Goal: Answer question/provide support

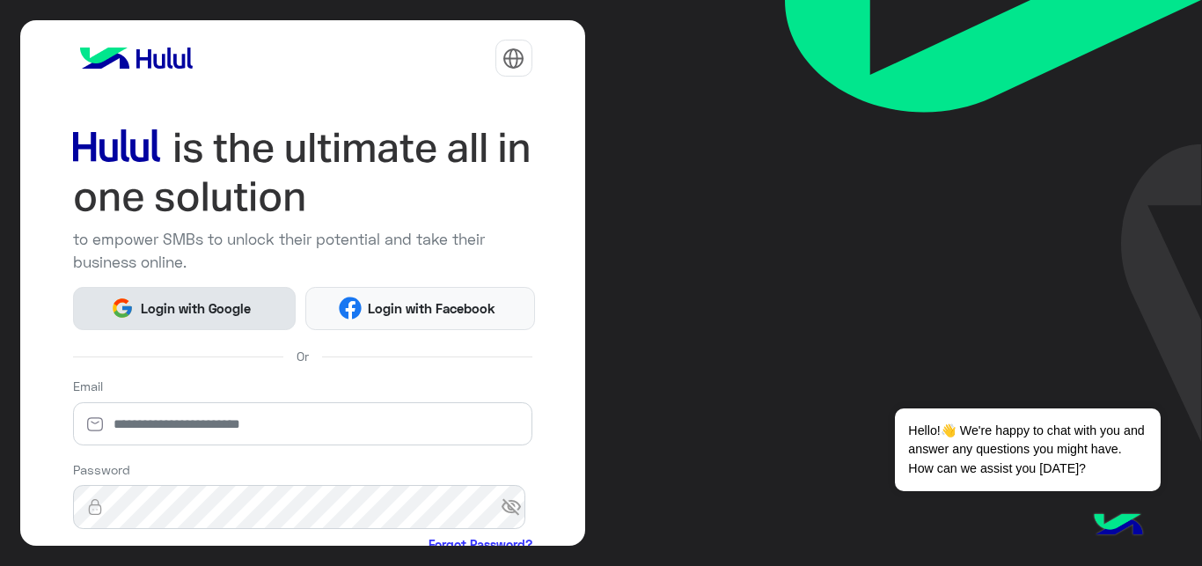
click at [179, 311] on span "Login with Google" at bounding box center [195, 308] width 123 height 20
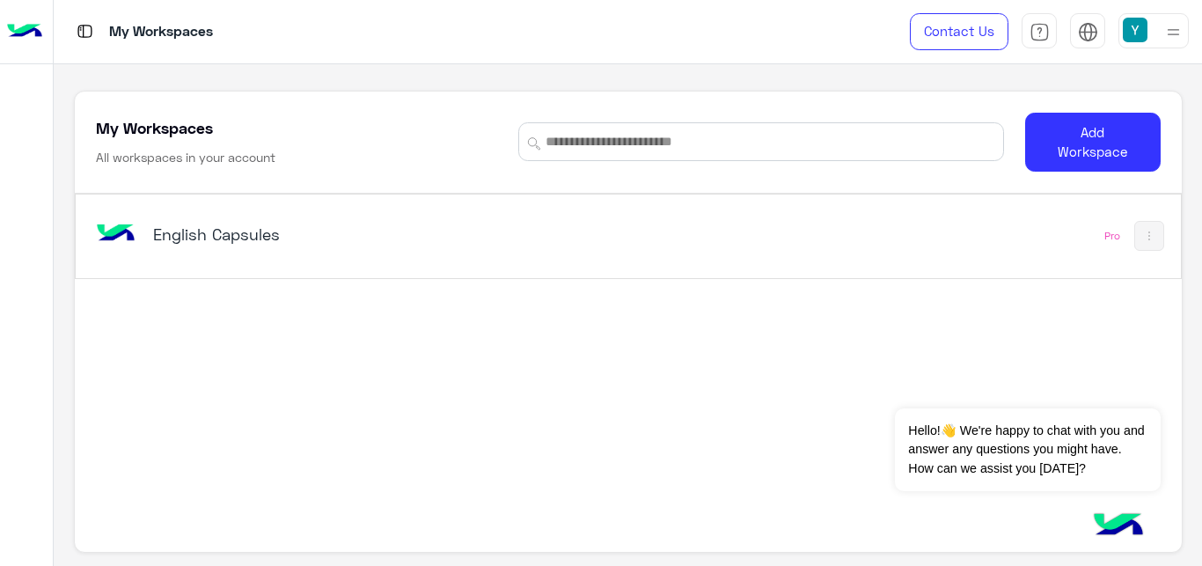
click at [231, 215] on div "English Capsules" at bounding box center [413, 235] width 643 height 51
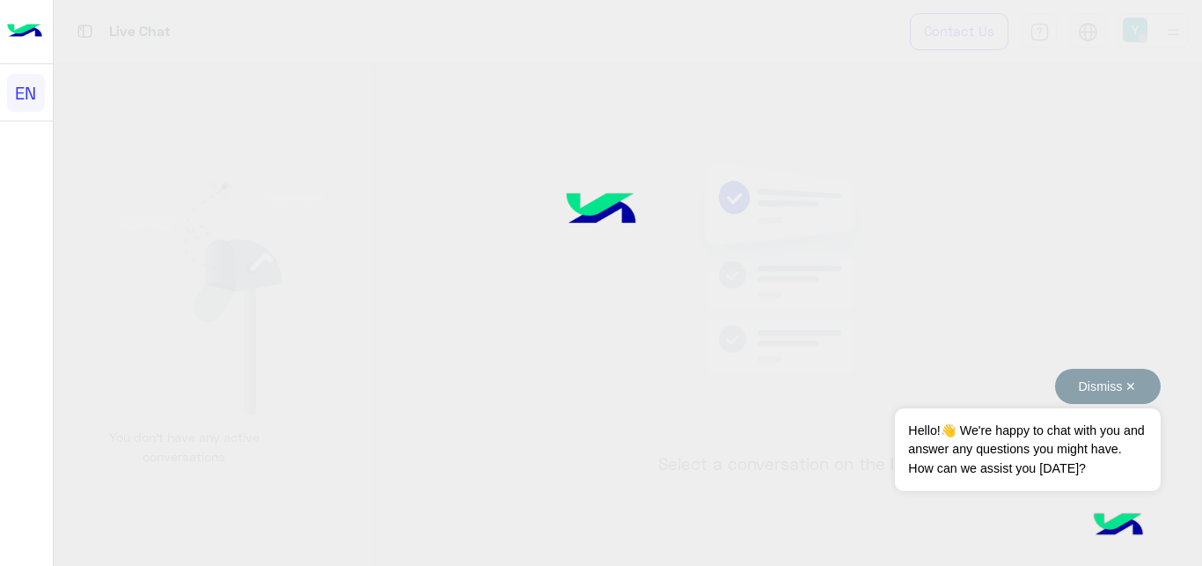
click at [1133, 377] on button "Dismiss ✕" at bounding box center [1108, 386] width 106 height 35
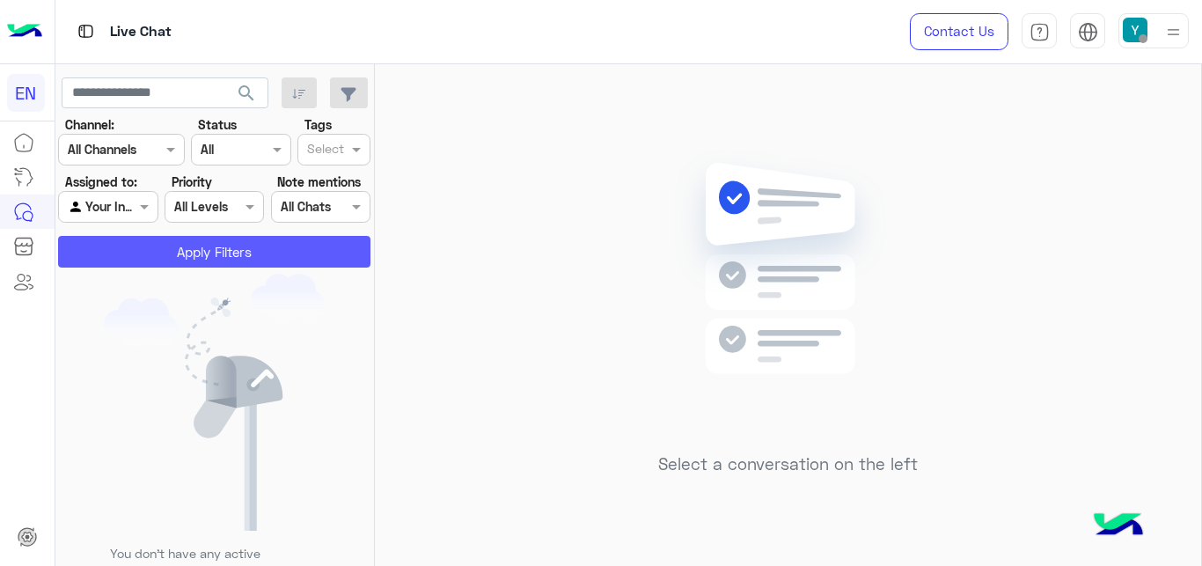
click at [253, 250] on button "Apply Filters" at bounding box center [214, 252] width 312 height 32
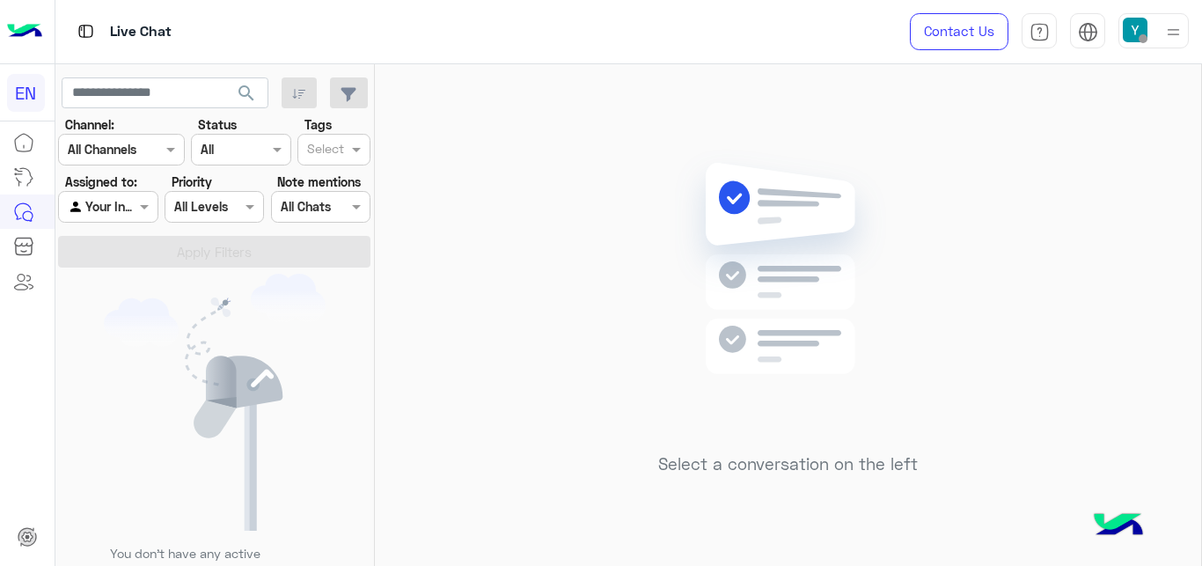
click at [109, 232] on section "Channel: Channel All Channels Status Channel All Tags Select Assigned to: Agent…" at bounding box center [215, 191] width 293 height 152
click at [121, 213] on div at bounding box center [108, 206] width 98 height 20
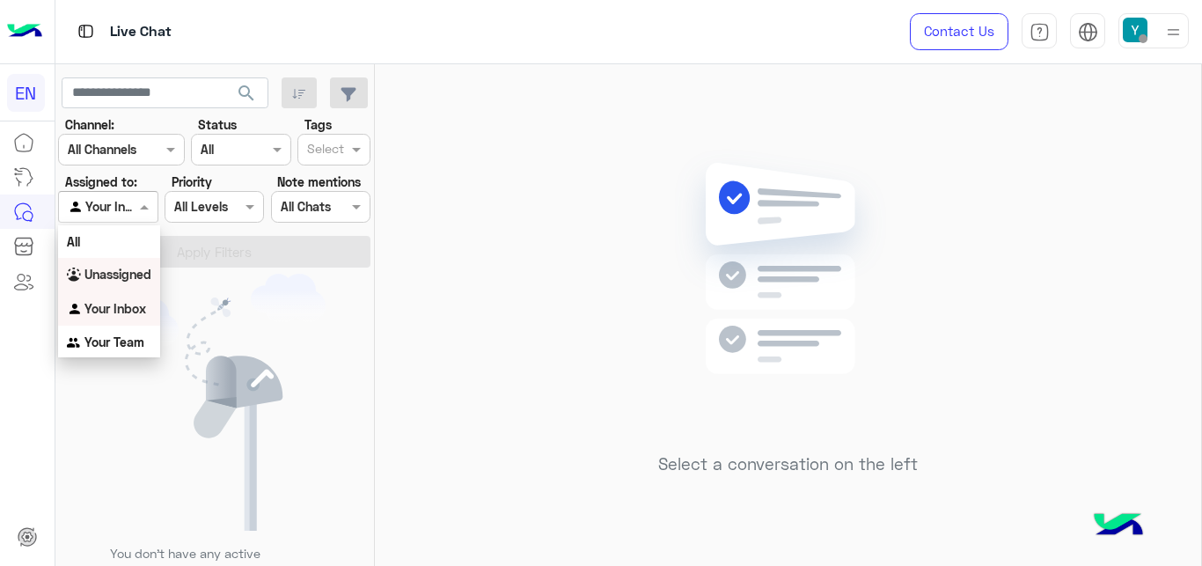
click at [132, 263] on div "Unassigned" at bounding box center [109, 275] width 102 height 34
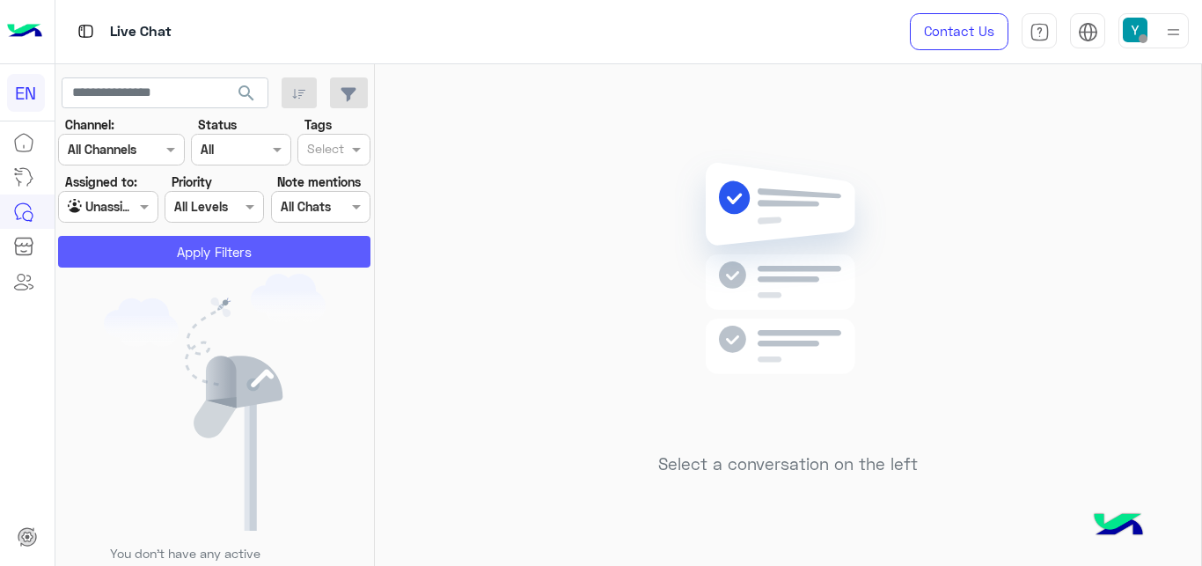
click at [146, 249] on button "Apply Filters" at bounding box center [214, 252] width 312 height 32
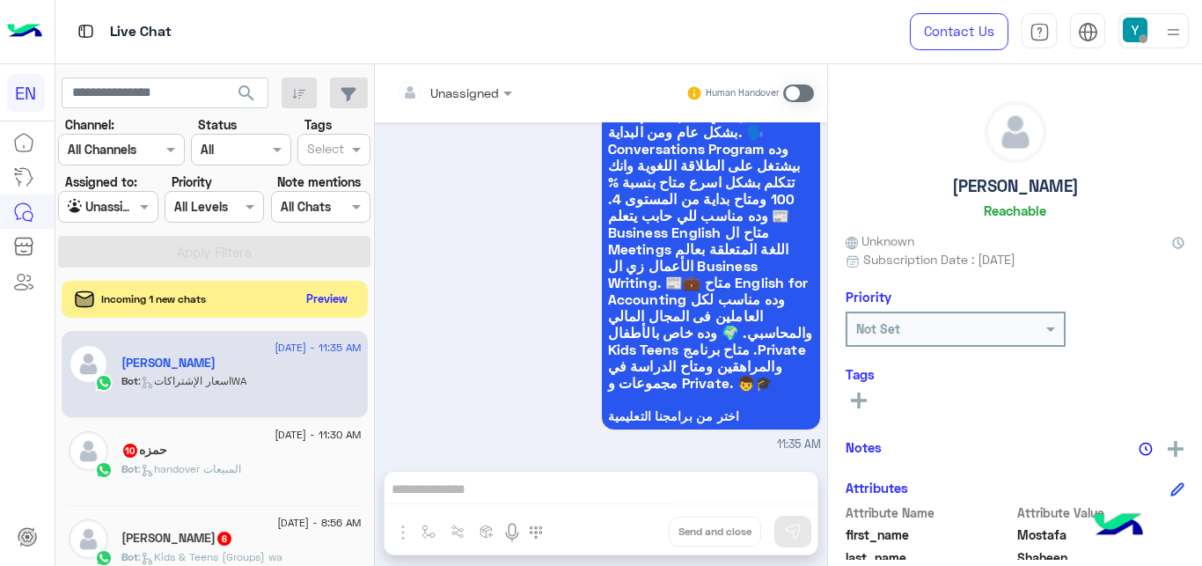
click at [312, 288] on button "Preview" at bounding box center [327, 299] width 55 height 24
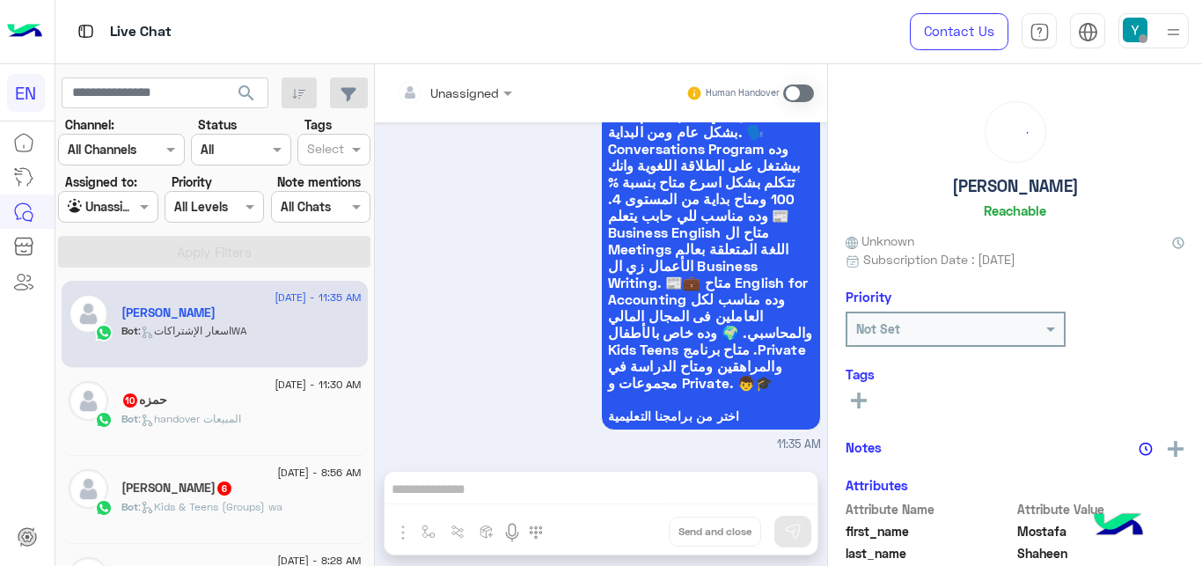
scroll to position [278, 0]
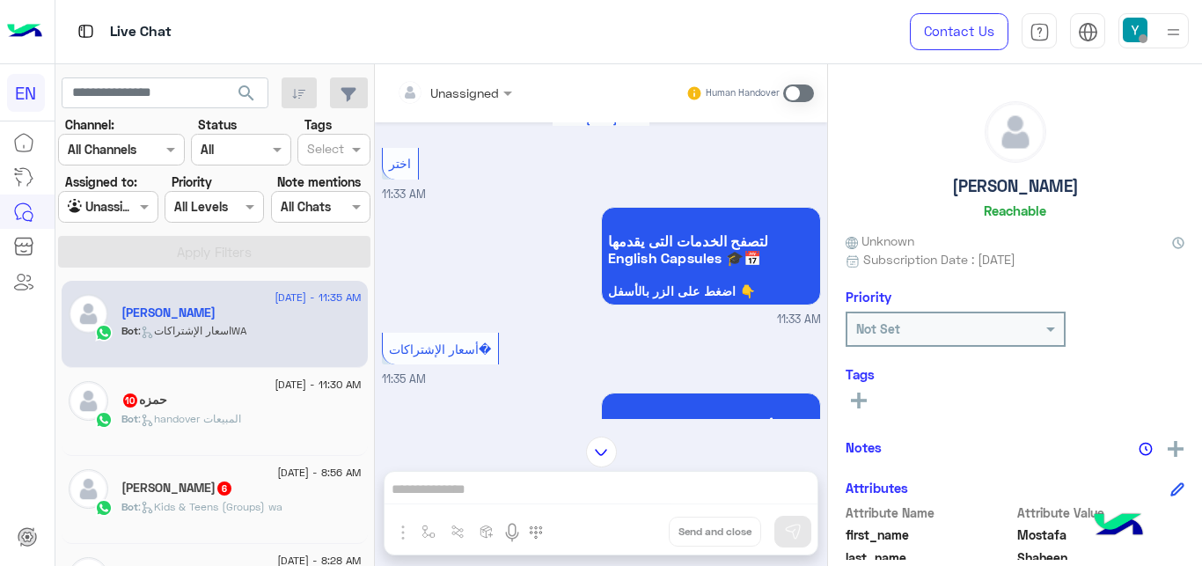
click at [129, 214] on div at bounding box center [108, 206] width 98 height 20
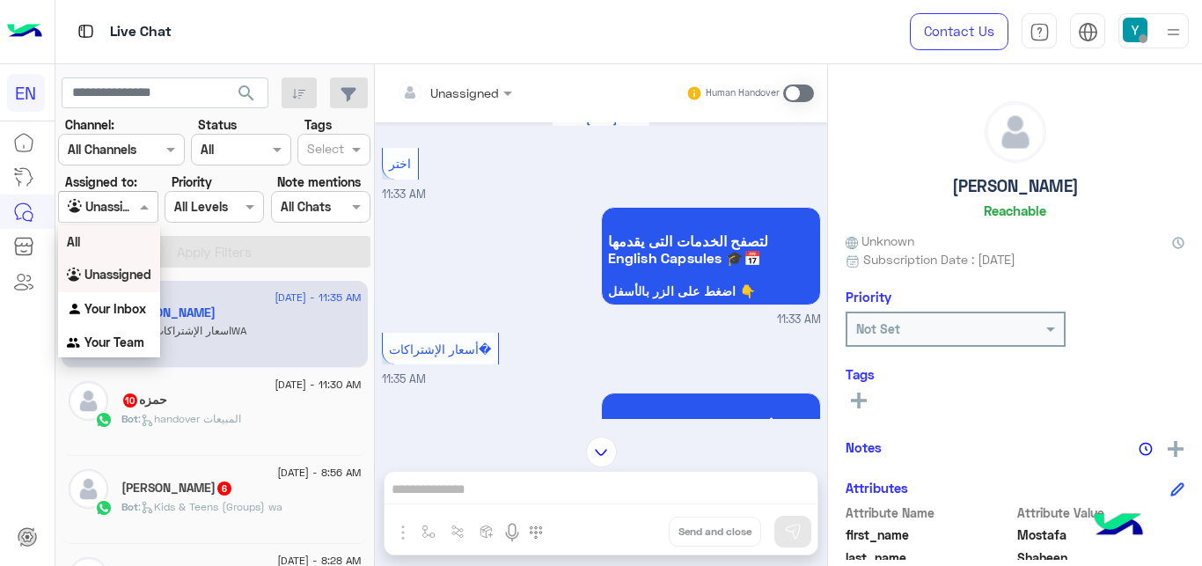
click at [134, 245] on div "All" at bounding box center [109, 241] width 102 height 33
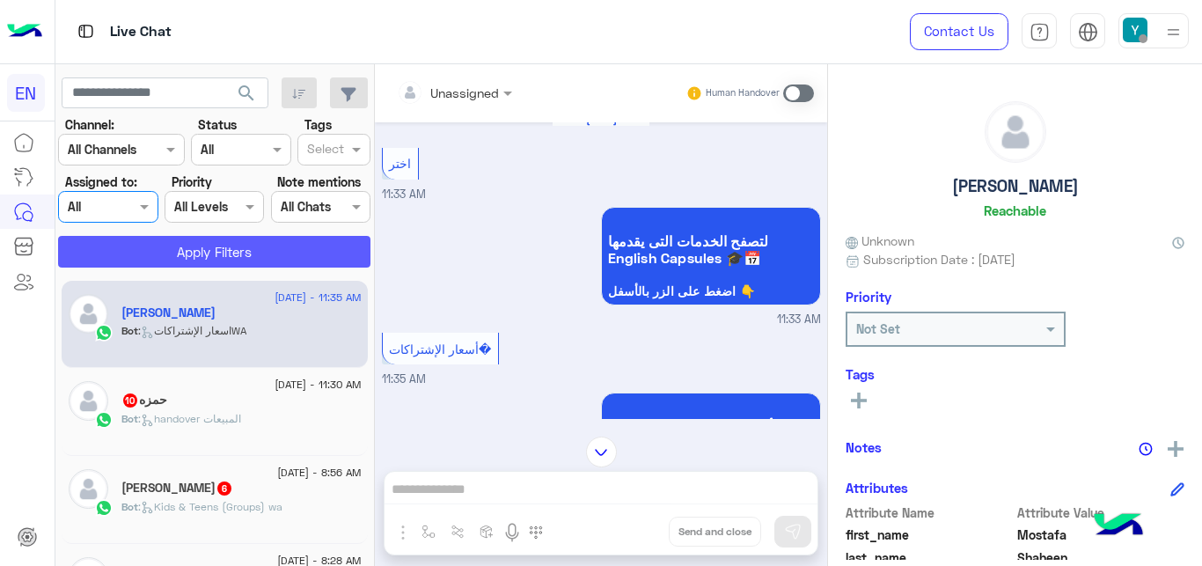
click at [233, 249] on button "Apply Filters" at bounding box center [214, 252] width 312 height 32
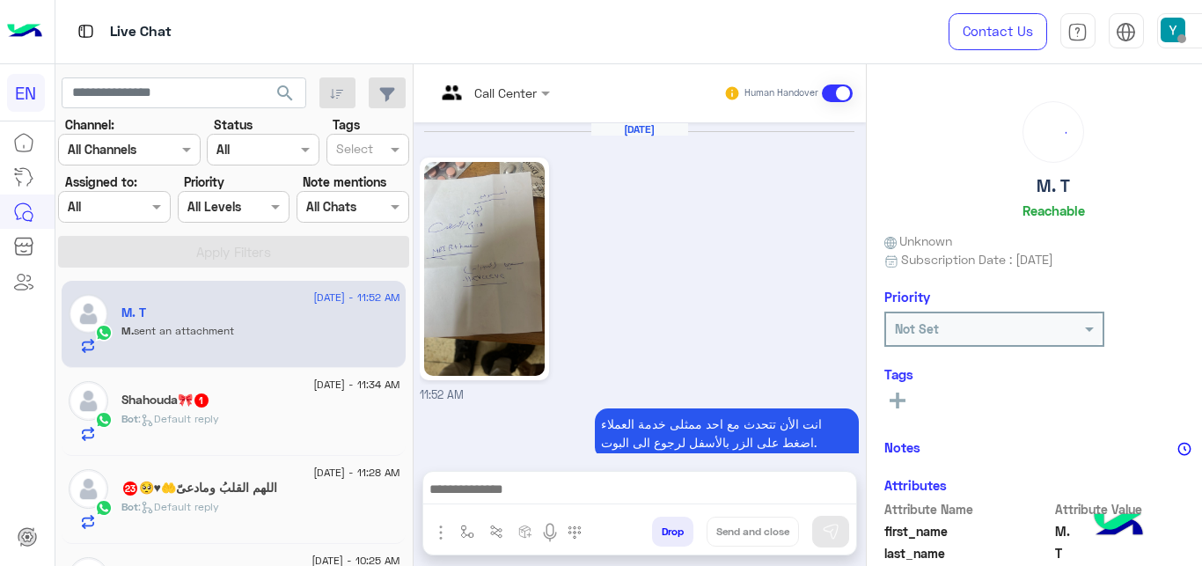
scroll to position [619, 0]
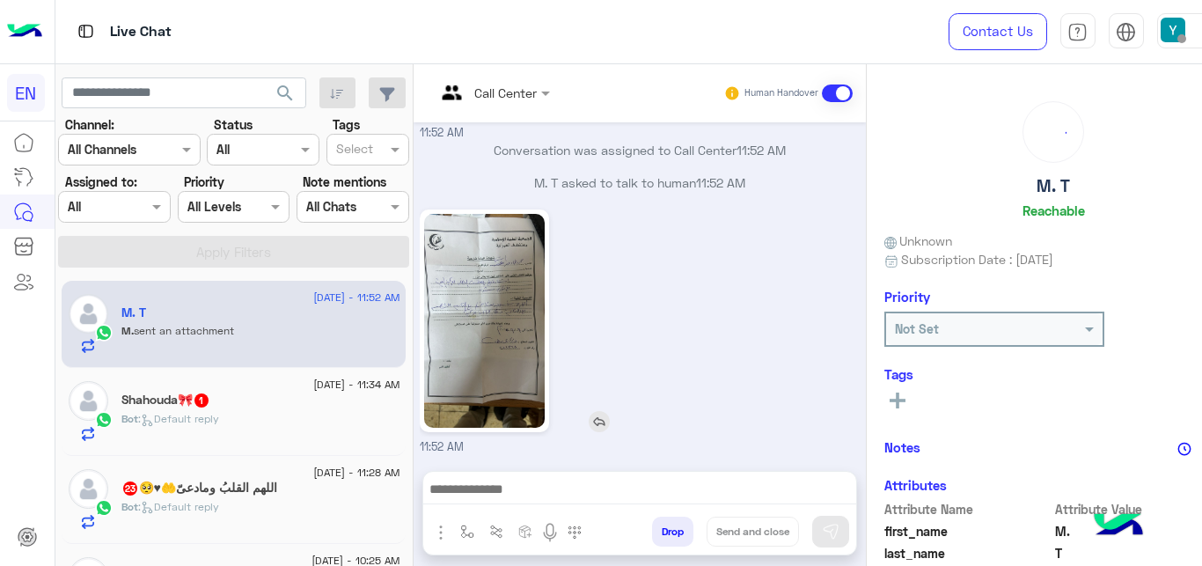
click at [507, 331] on img at bounding box center [484, 321] width 121 height 214
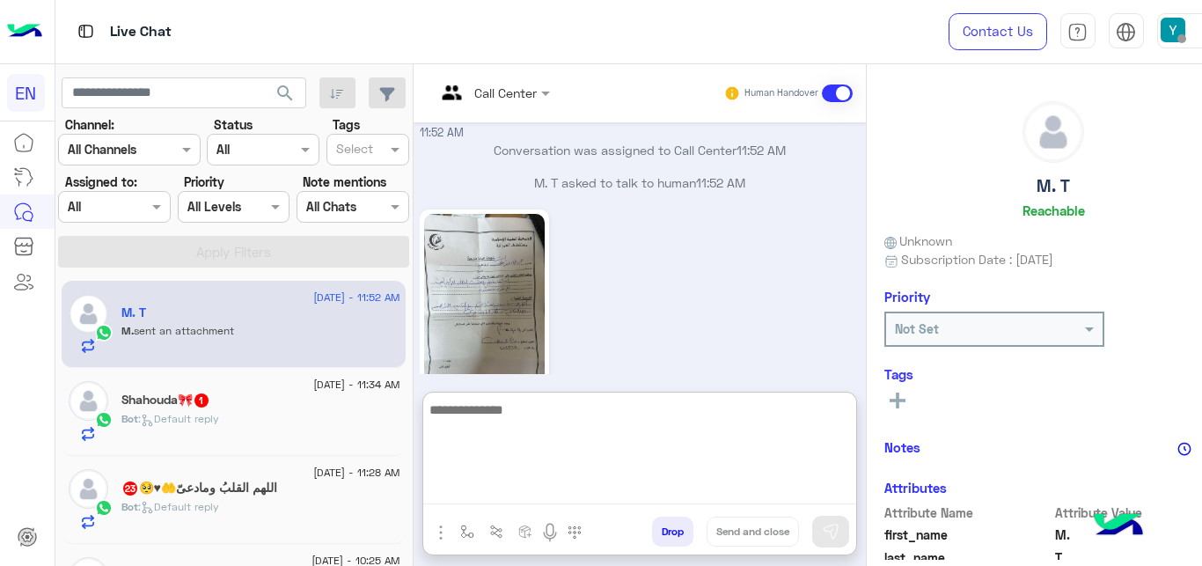
click at [555, 494] on textarea at bounding box center [639, 452] width 433 height 106
type textarea "*"
type textarea "**********"
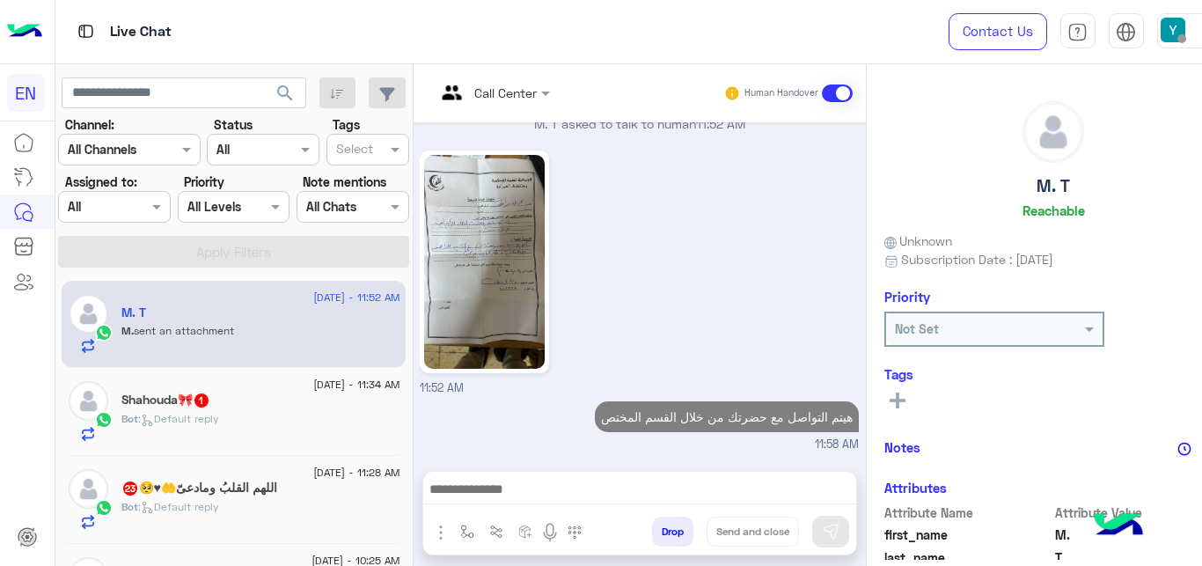
click at [905, 394] on icon at bounding box center [898, 400] width 16 height 16
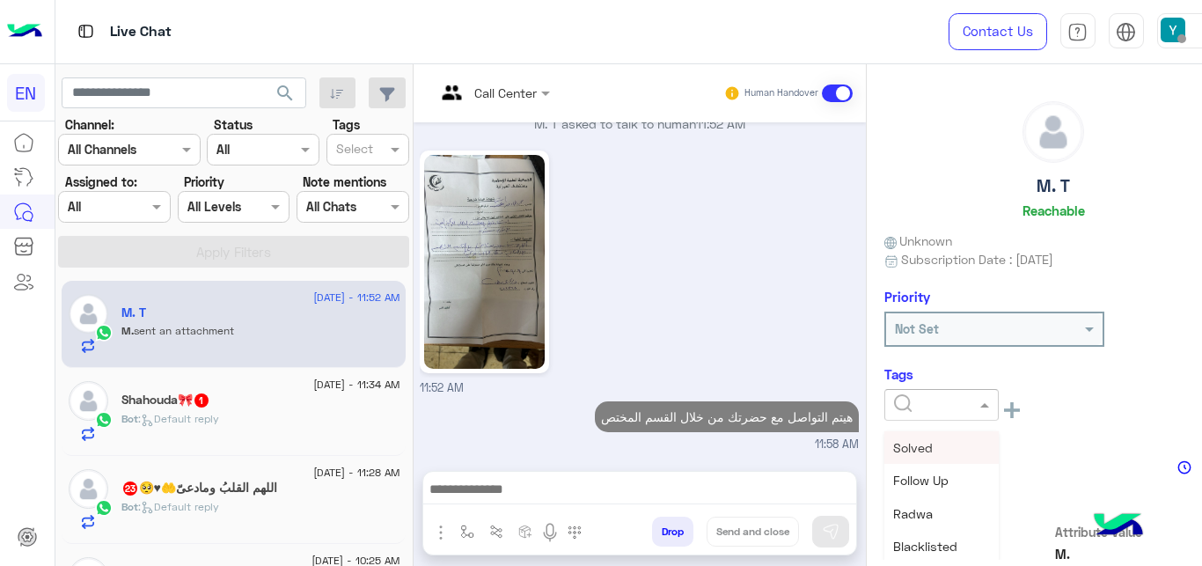
click at [990, 414] on span at bounding box center [987, 404] width 22 height 18
click at [981, 446] on div "Solved" at bounding box center [941, 447] width 114 height 33
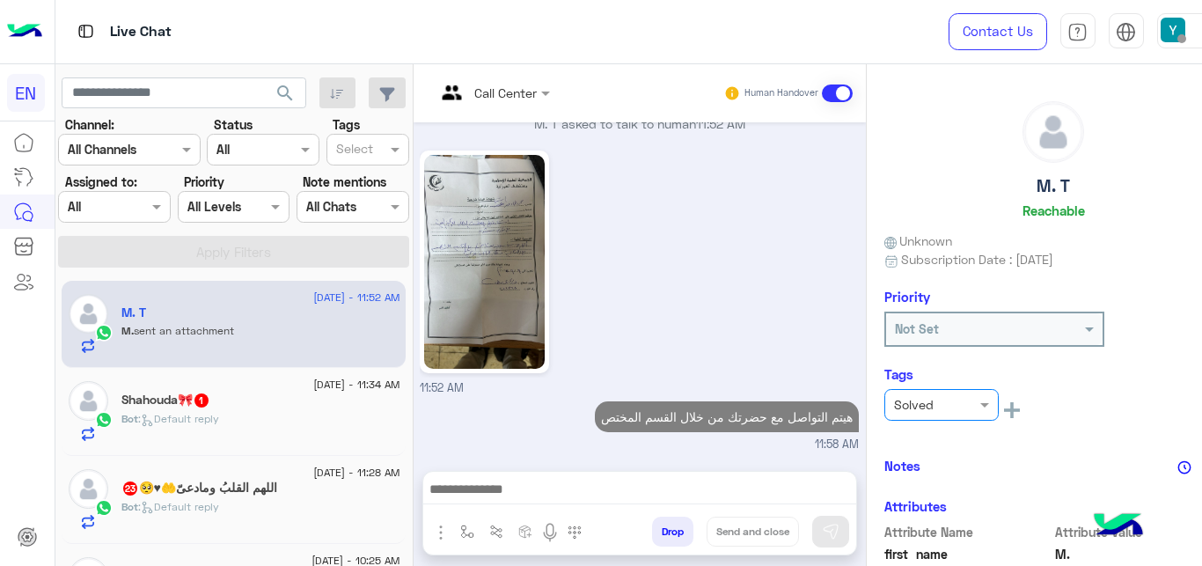
scroll to position [726, 0]
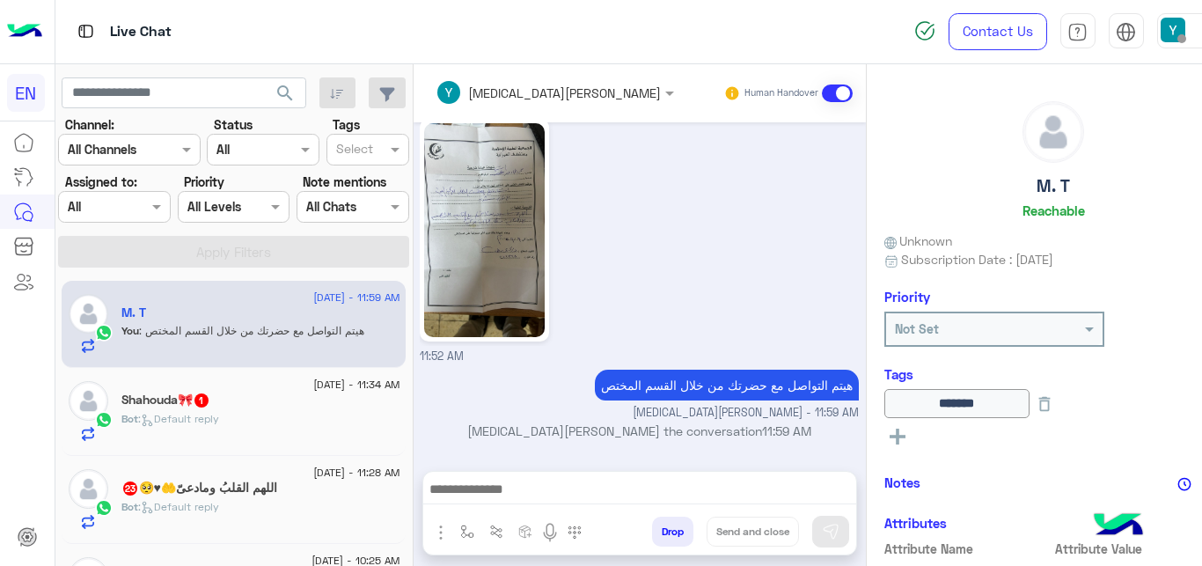
click at [853, 90] on span at bounding box center [837, 93] width 31 height 18
